Goal: Check status: Check status

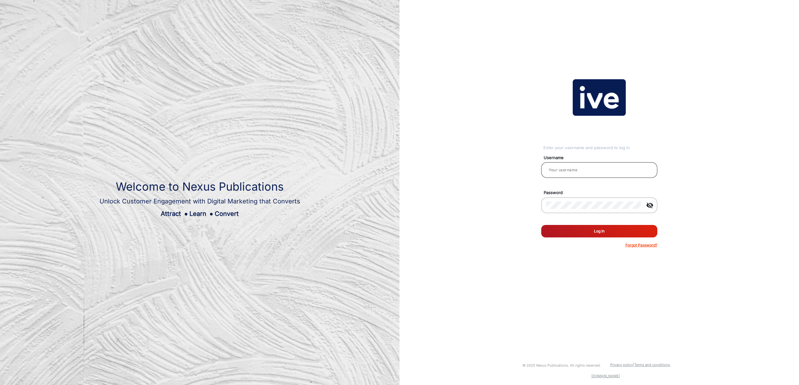
click at [583, 173] on input "email" at bounding box center [599, 169] width 106 height 7
type input "[PERSON_NAME]"
click at [610, 229] on button "Log In" at bounding box center [599, 231] width 116 height 12
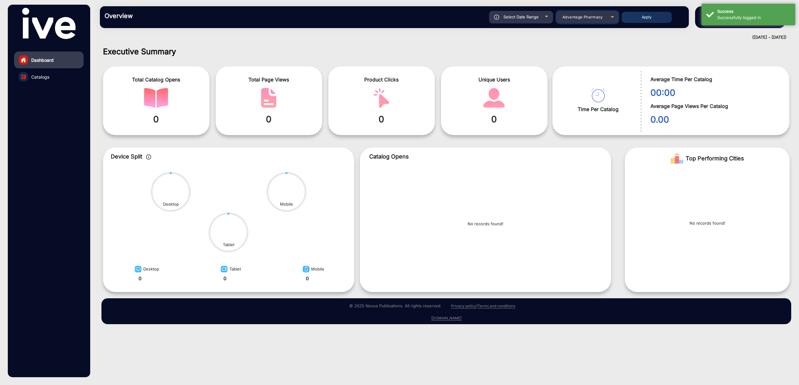
click at [593, 17] on span "Advantage Pharmacy" at bounding box center [582, 17] width 41 height 5
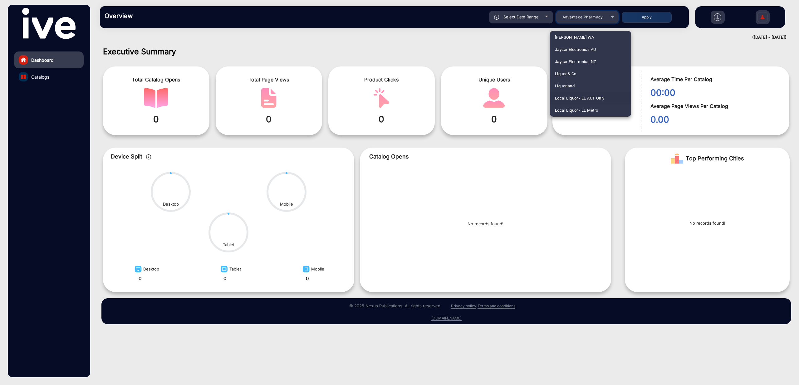
scroll to position [599, 0]
click at [575, 76] on span "Liquor & Co" at bounding box center [565, 73] width 21 height 12
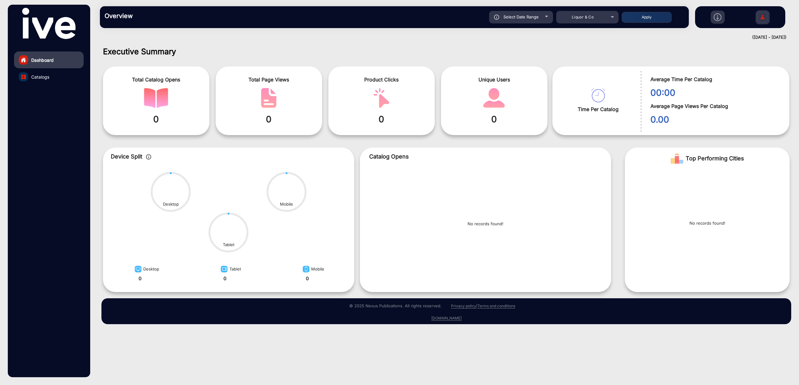
click at [530, 19] on span "Select Date Range" at bounding box center [520, 16] width 35 height 5
type input "[DATE]"
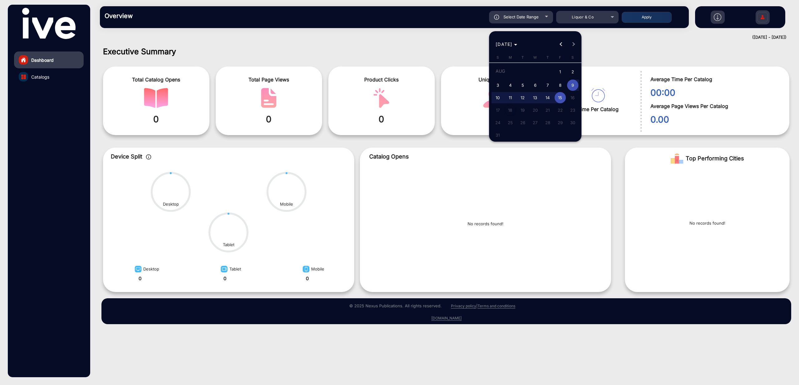
click at [560, 72] on span "1" at bounding box center [559, 72] width 11 height 13
type input "[DATE]"
click at [558, 98] on span "15" at bounding box center [559, 97] width 11 height 11
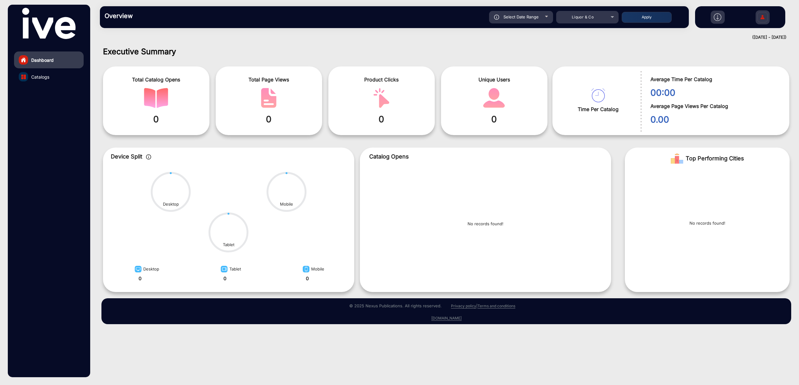
type input "[DATE]"
click at [651, 23] on div "Select Date Range [DATE] [DATE] – [DATE] End date Liquor & Co Apply" at bounding box center [423, 17] width 521 height 12
click at [649, 16] on button "Apply" at bounding box center [646, 17] width 50 height 11
type input "[DATE]"
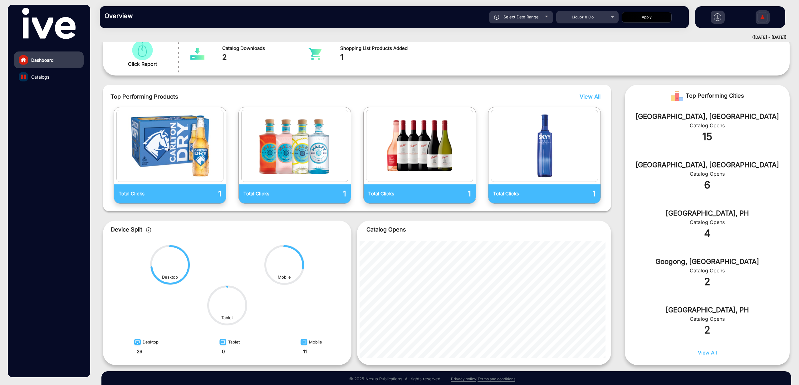
scroll to position [131, 0]
